Goal: Task Accomplishment & Management: Manage account settings

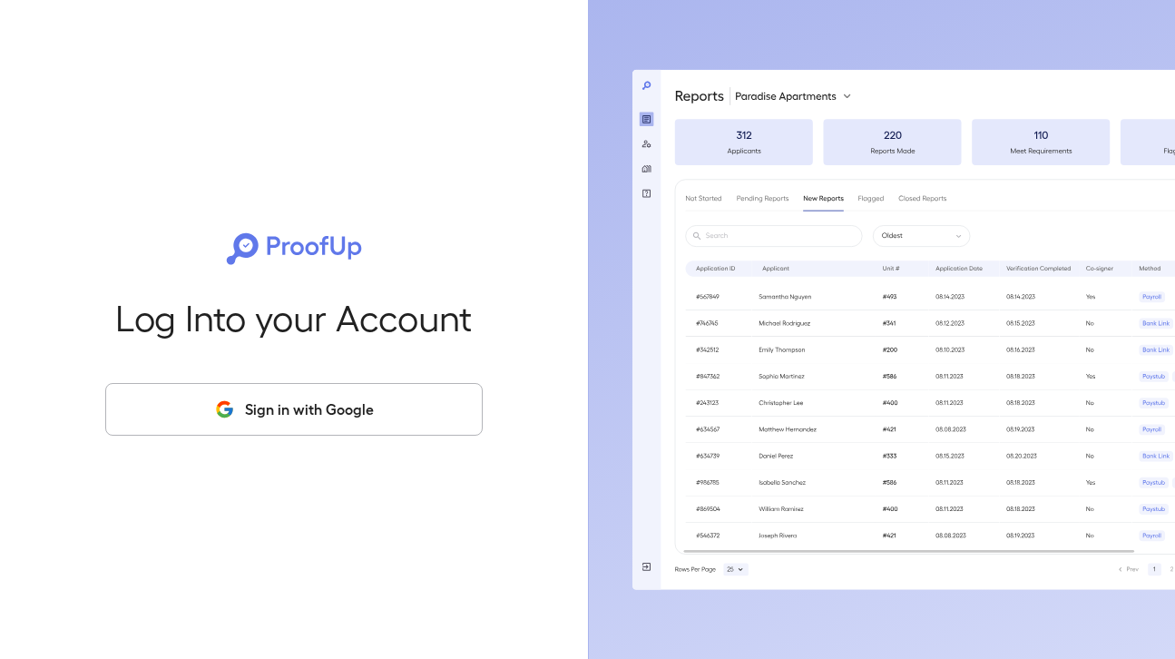
click at [306, 406] on button "Sign in with Google" at bounding box center [293, 409] width 377 height 53
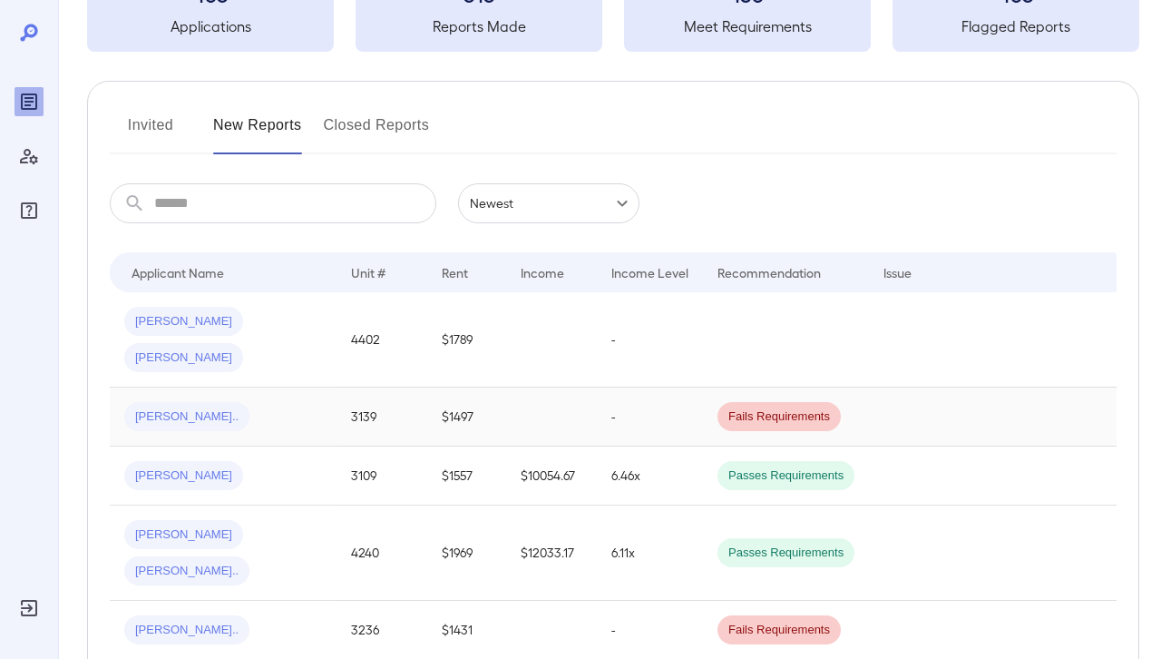
scroll to position [147, 0]
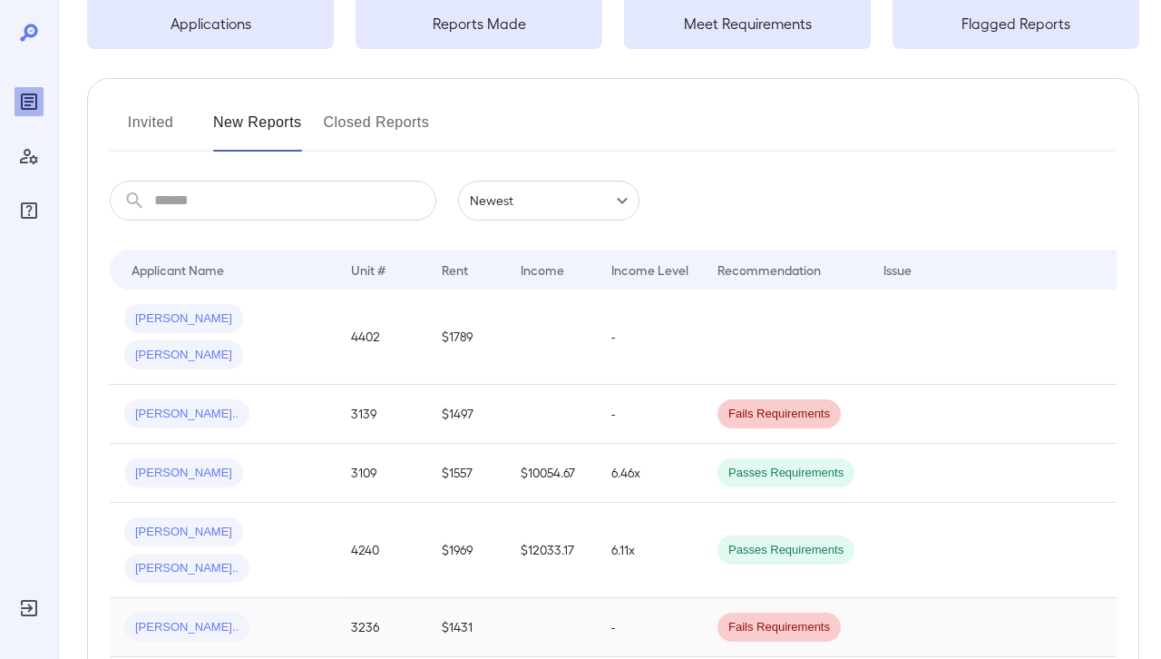
click at [229, 612] on div "[PERSON_NAME].." at bounding box center [223, 626] width 198 height 29
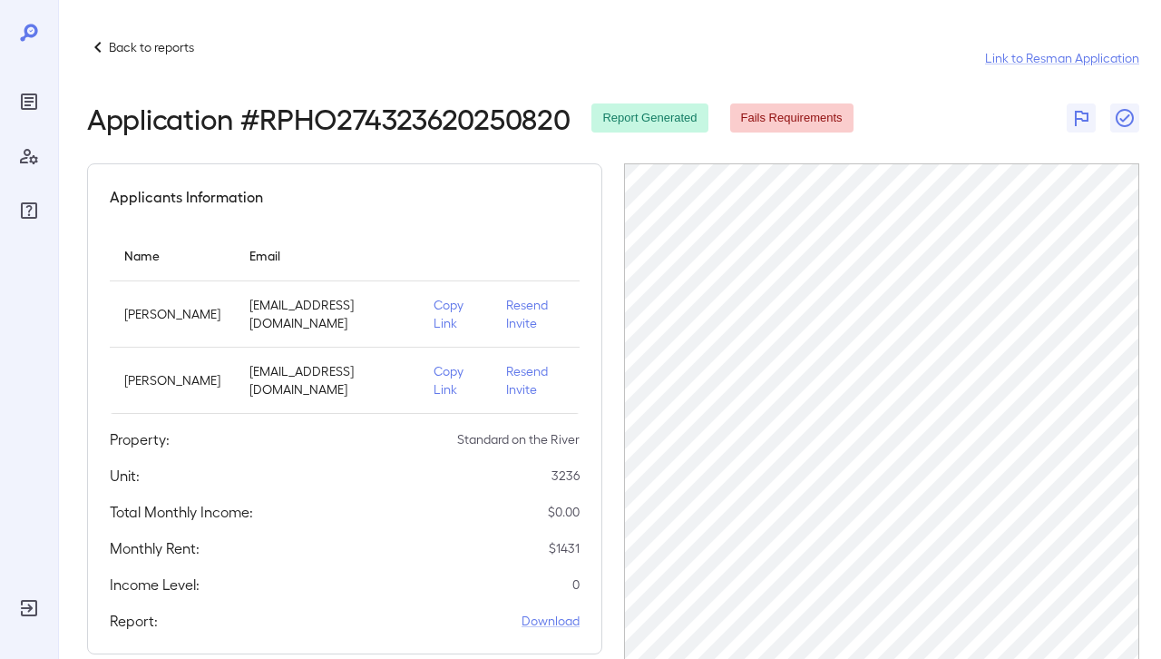
click at [98, 47] on icon at bounding box center [98, 47] width 22 height 22
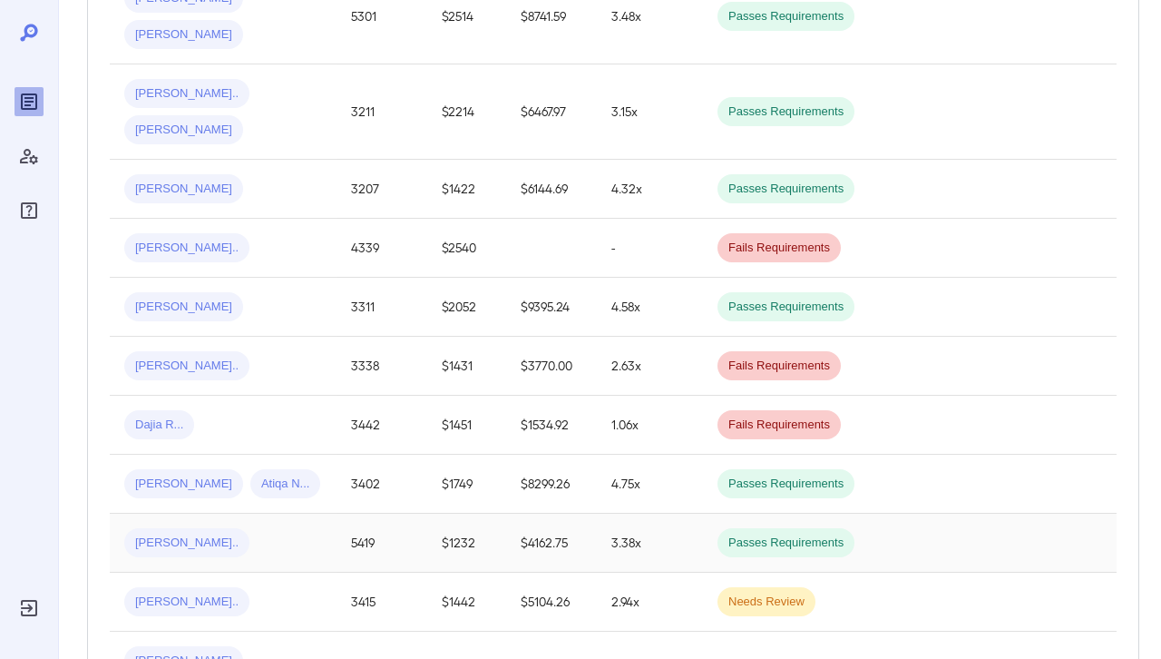
scroll to position [1054, 0]
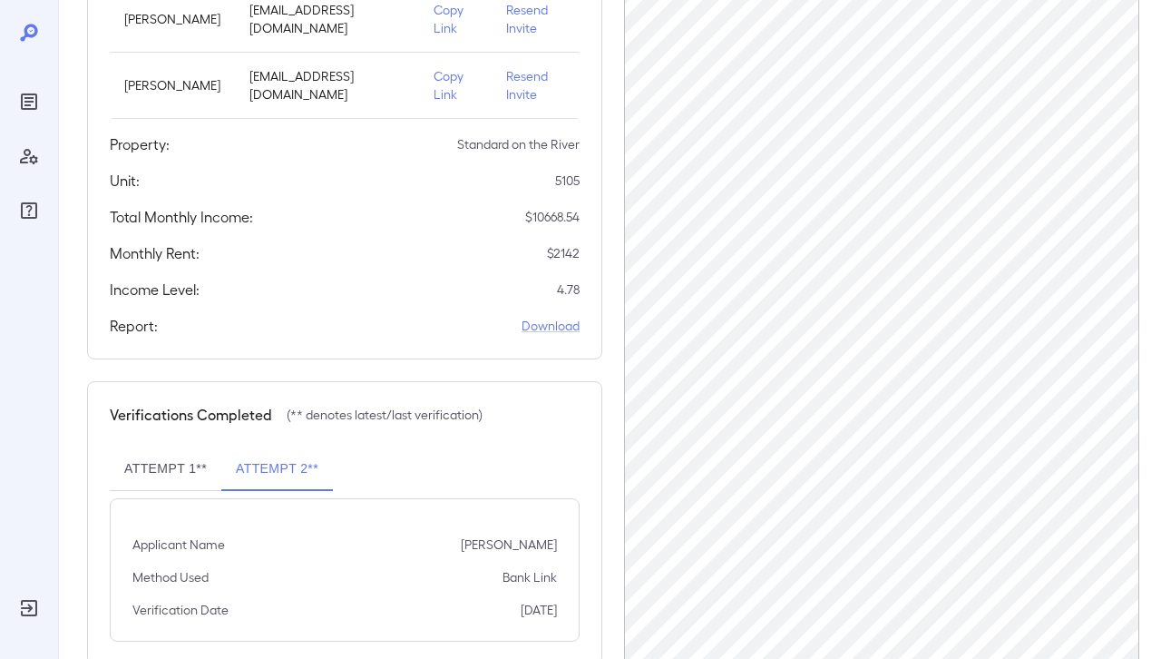
scroll to position [337, 0]
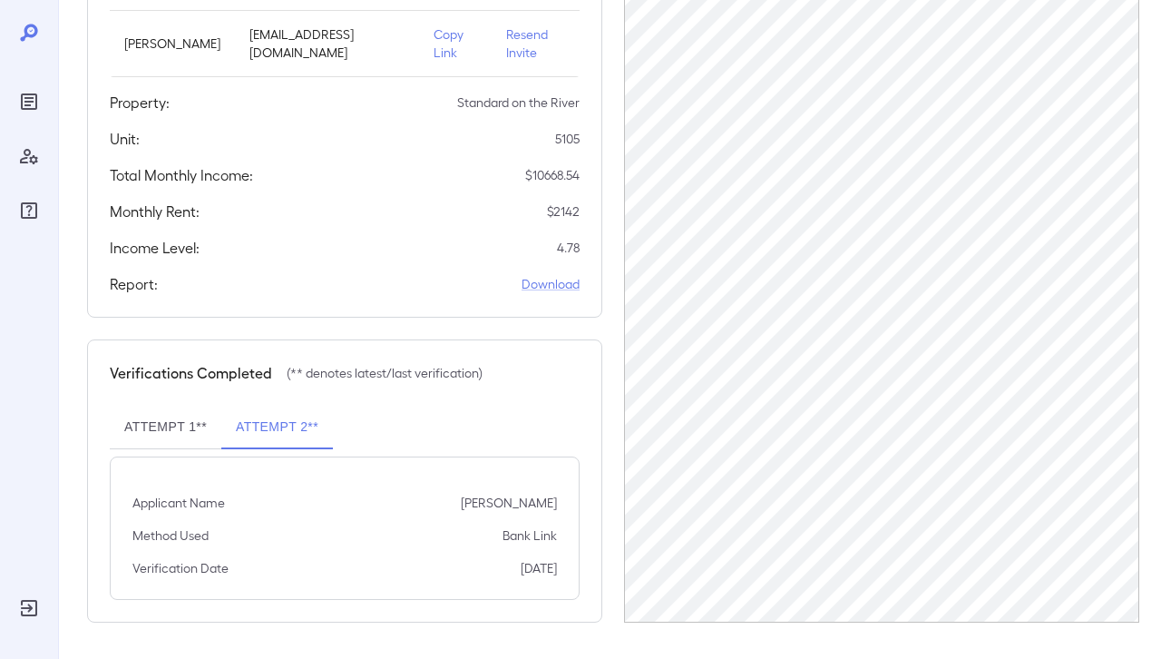
click at [171, 432] on button "Attempt 1**" at bounding box center [166, 428] width 112 height 44
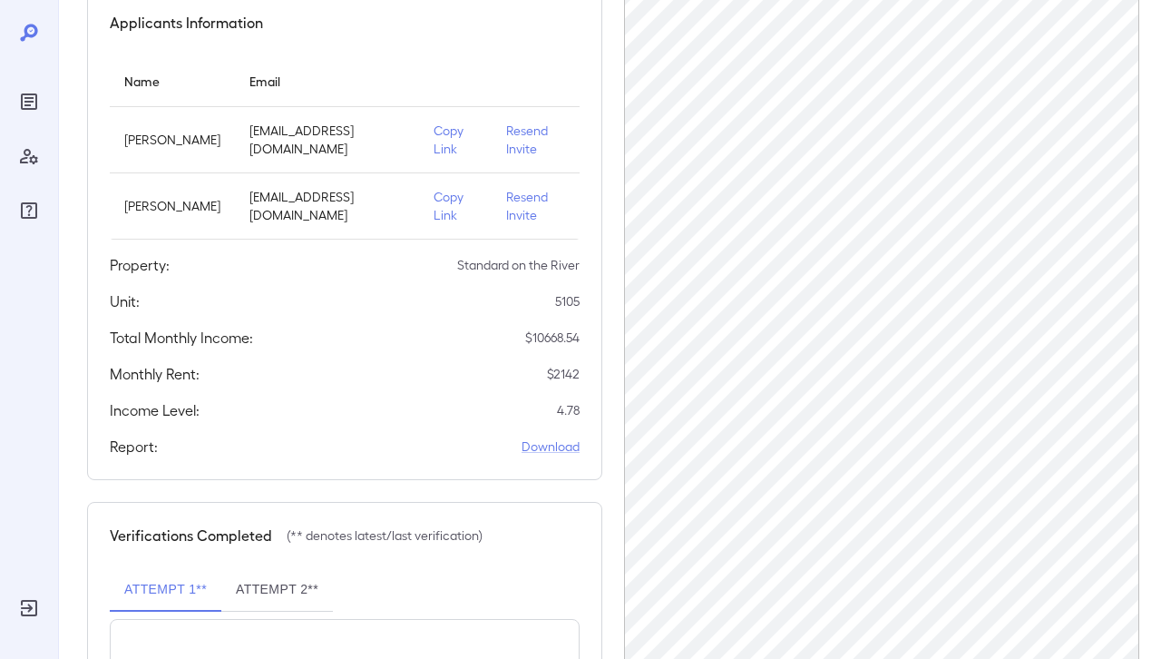
scroll to position [142, 0]
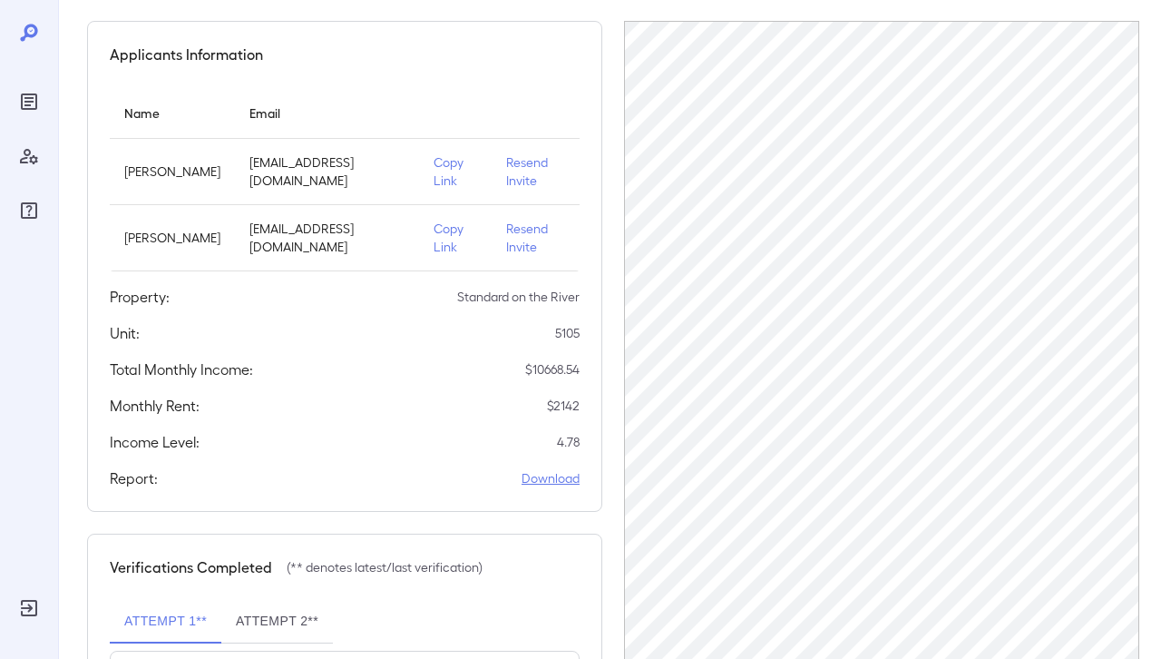
click at [561, 478] on link "Download" at bounding box center [551, 478] width 58 height 18
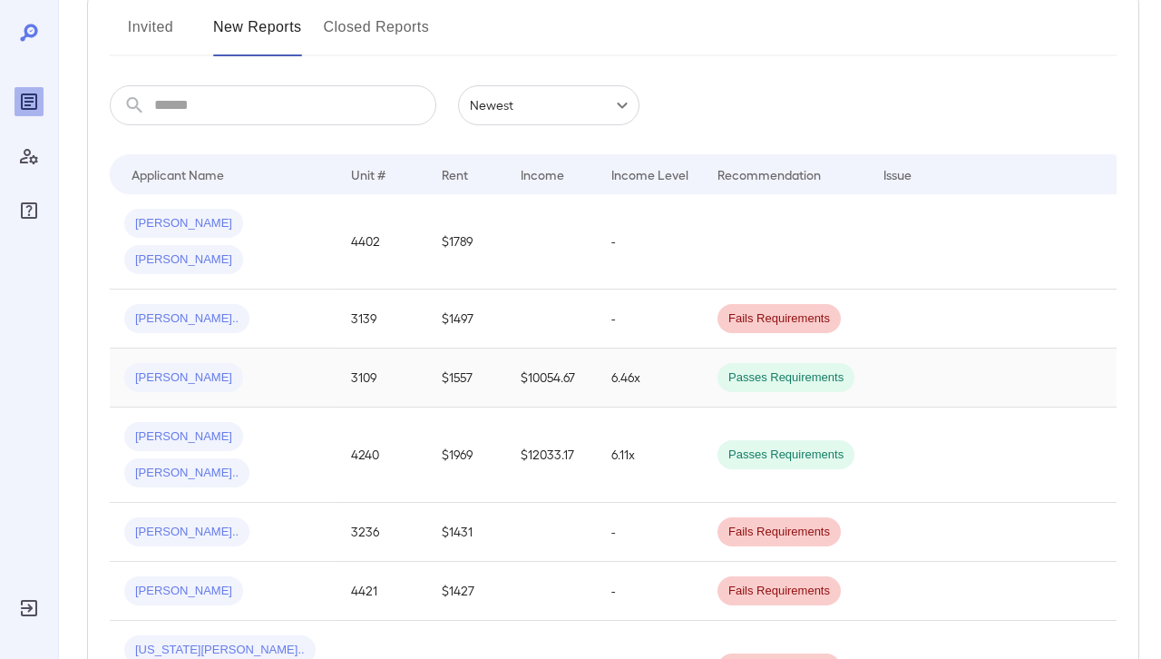
scroll to position [244, 0]
click at [217, 515] on div "[PERSON_NAME].." at bounding box center [223, 529] width 198 height 29
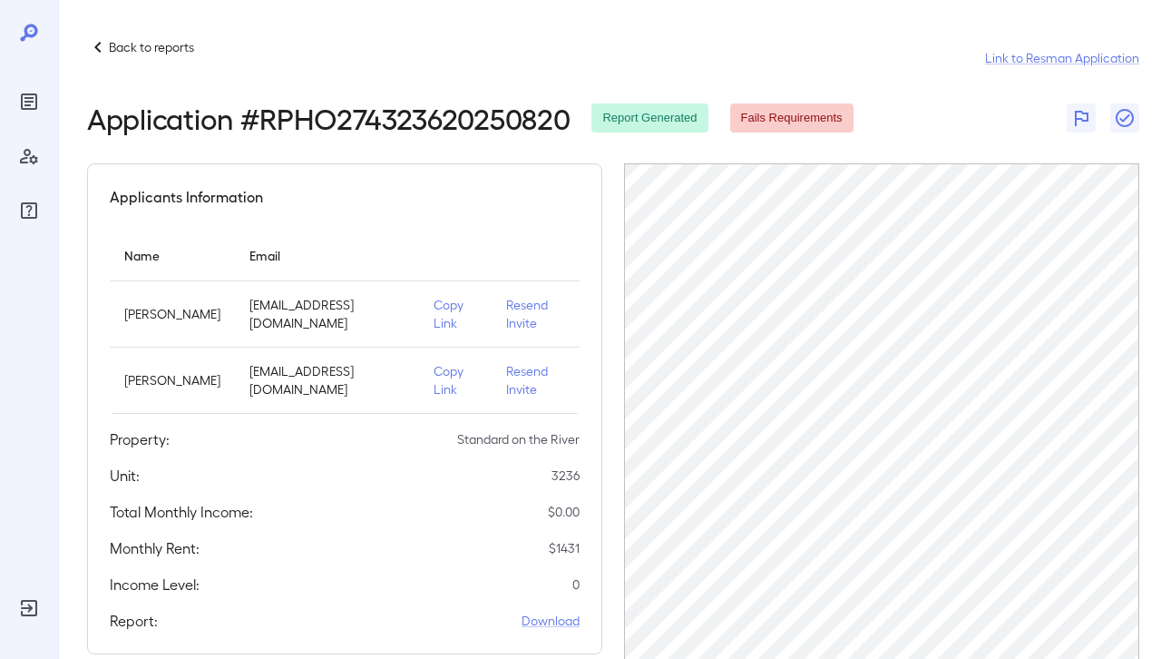
click at [493, 436] on p "Standard on the River" at bounding box center [518, 439] width 122 height 18
click at [513, 436] on p "Standard on the River" at bounding box center [518, 439] width 122 height 18
click at [115, 445] on h5 "Property:" at bounding box center [140, 439] width 60 height 22
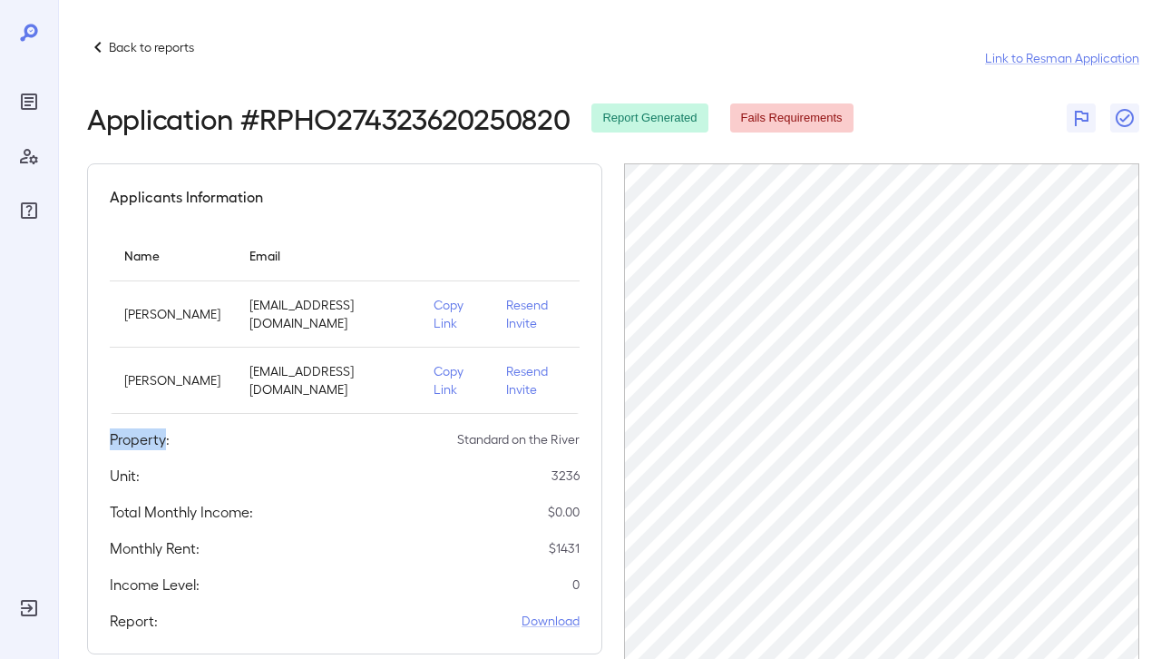
click at [115, 445] on h5 "Property:" at bounding box center [140, 439] width 60 height 22
click at [88, 475] on div "Applicants Information Name Email [PERSON_NAME] Arech [EMAIL_ADDRESS][DOMAIN_NA…" at bounding box center [344, 408] width 515 height 491
click at [111, 478] on h5 "Unit:" at bounding box center [125, 475] width 30 height 22
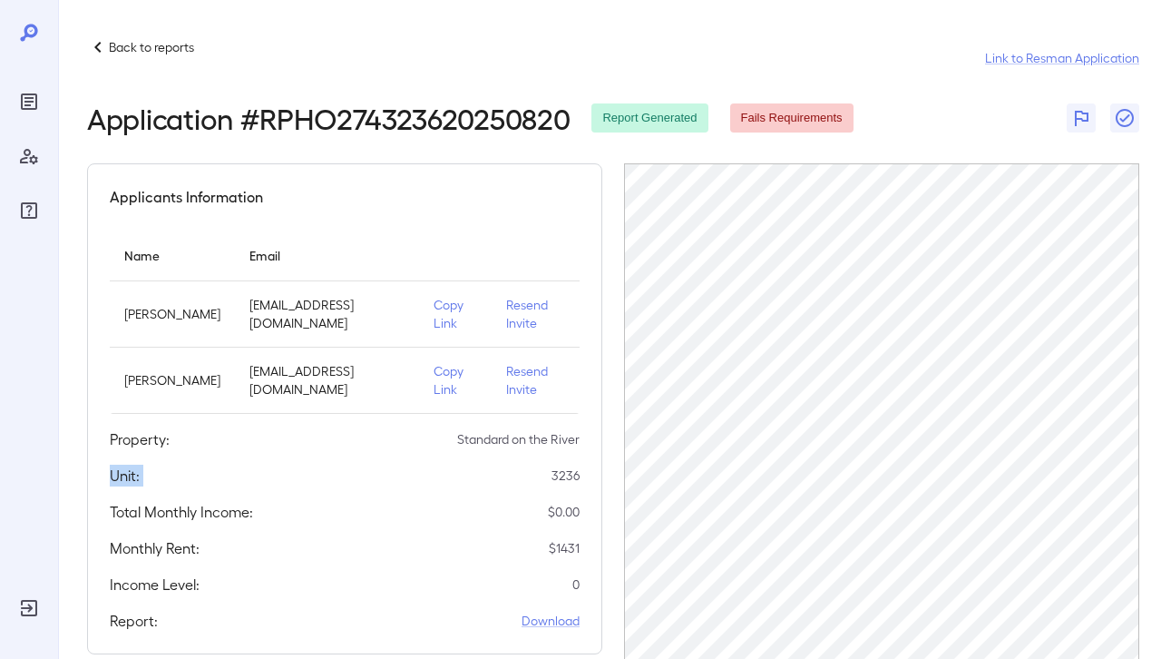
click at [111, 478] on h5 "Unit:" at bounding box center [125, 475] width 30 height 22
click at [176, 521] on h5 "Total Monthly Income:" at bounding box center [181, 512] width 143 height 22
click at [178, 512] on h5 "Total Monthly Income:" at bounding box center [181, 512] width 143 height 22
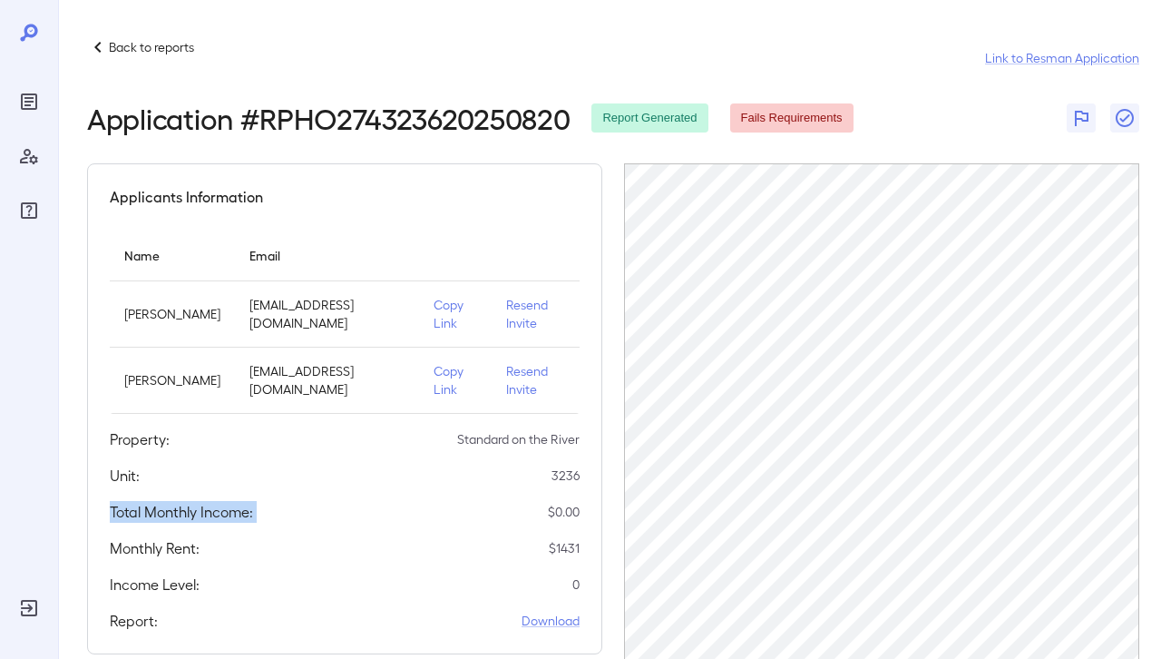
click at [178, 512] on h5 "Total Monthly Income:" at bounding box center [181, 512] width 143 height 22
click at [318, 463] on div "Applicants Information Name Email [PERSON_NAME] Arech [EMAIL_ADDRESS][DOMAIN_NA…" at bounding box center [344, 408] width 515 height 491
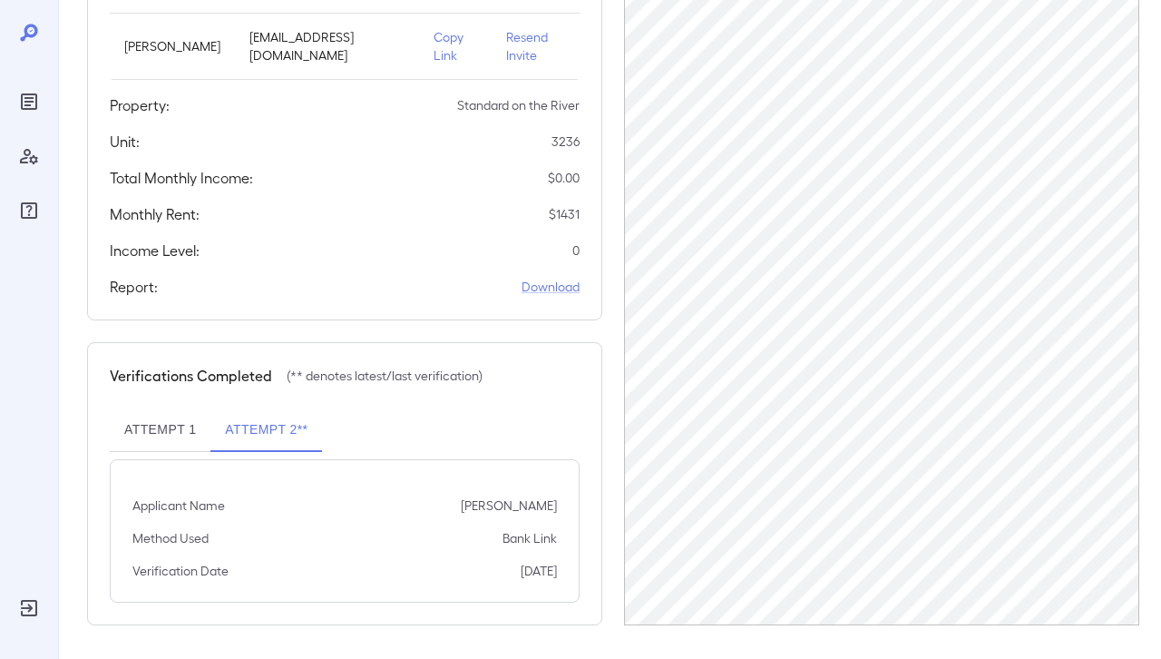
scroll to position [337, 0]
click at [175, 433] on button "Attempt 1" at bounding box center [160, 428] width 101 height 44
click at [259, 434] on button "Attempt 2**" at bounding box center [266, 428] width 112 height 44
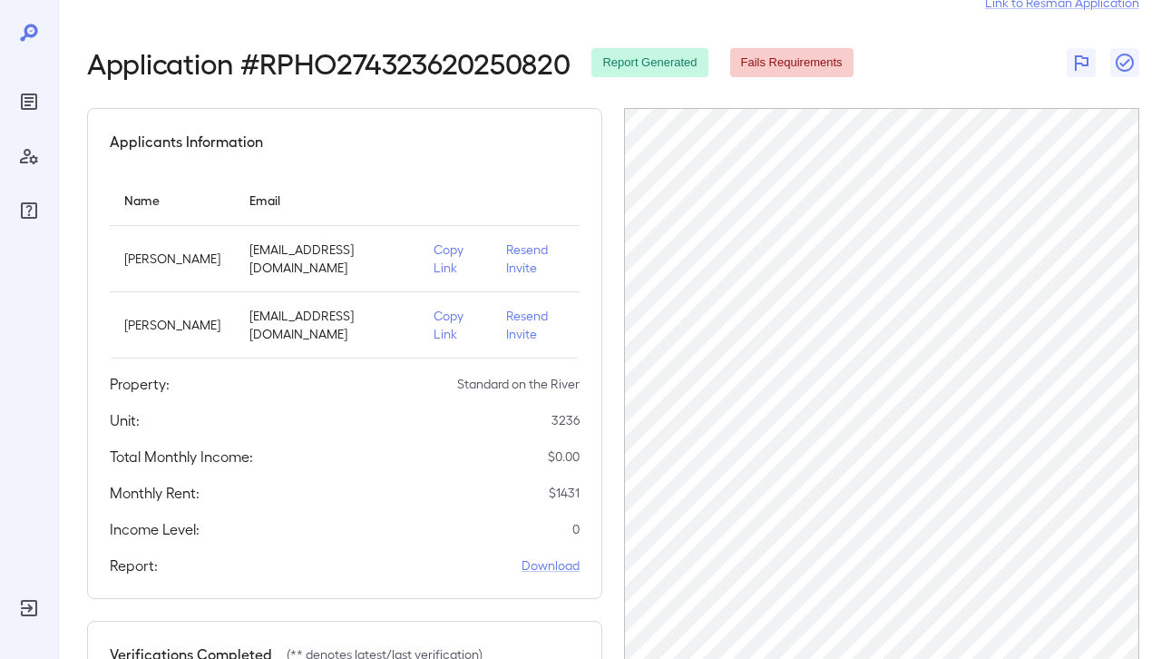
scroll to position [0, 0]
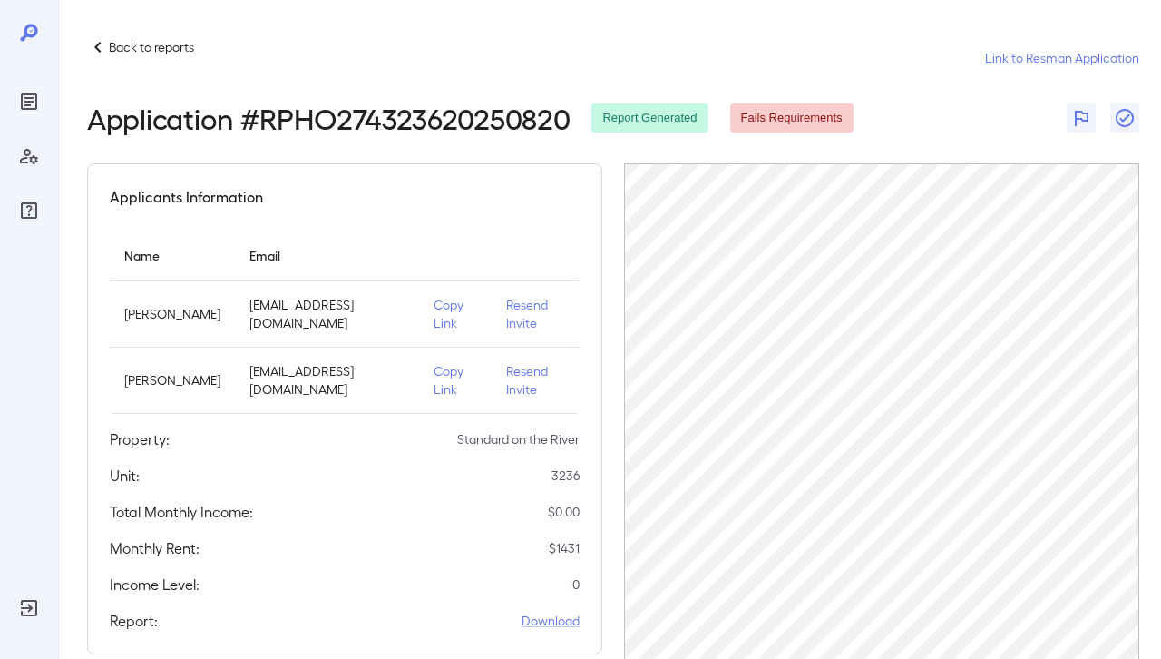
click at [524, 385] on p "Resend Invite" at bounding box center [535, 380] width 59 height 36
click at [148, 28] on div "Back to reports Link to Resman Application Application # RPHO274323620250820 Re…" at bounding box center [609, 497] width 1103 height 995
click at [143, 42] on p "Back to reports" at bounding box center [151, 47] width 85 height 18
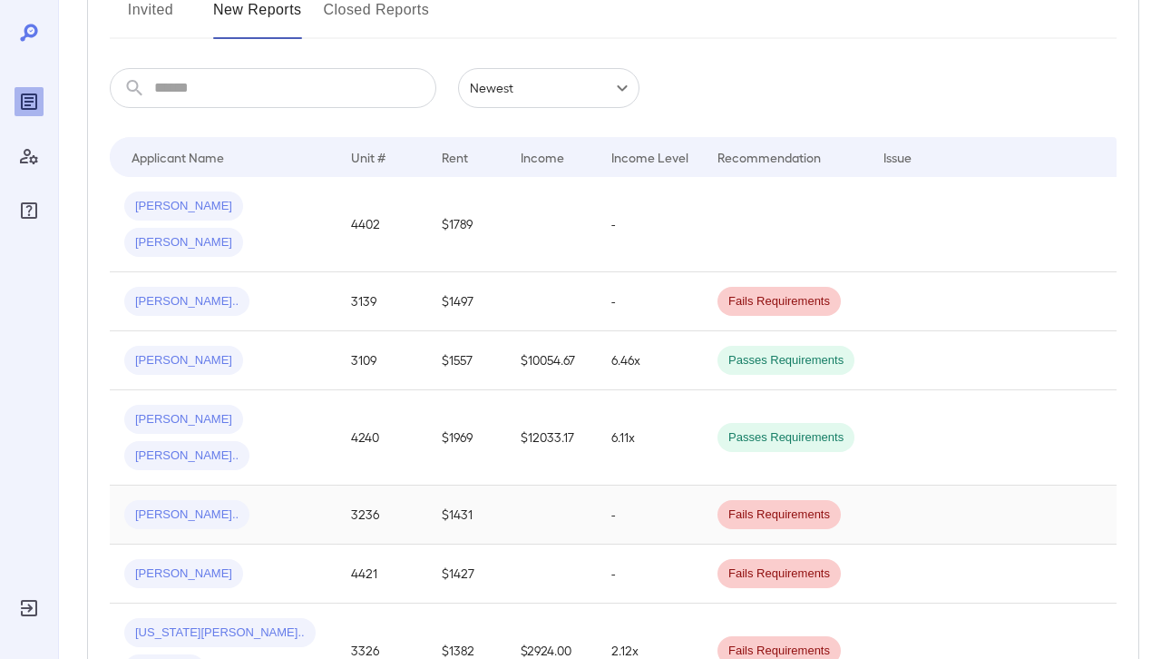
scroll to position [278, 0]
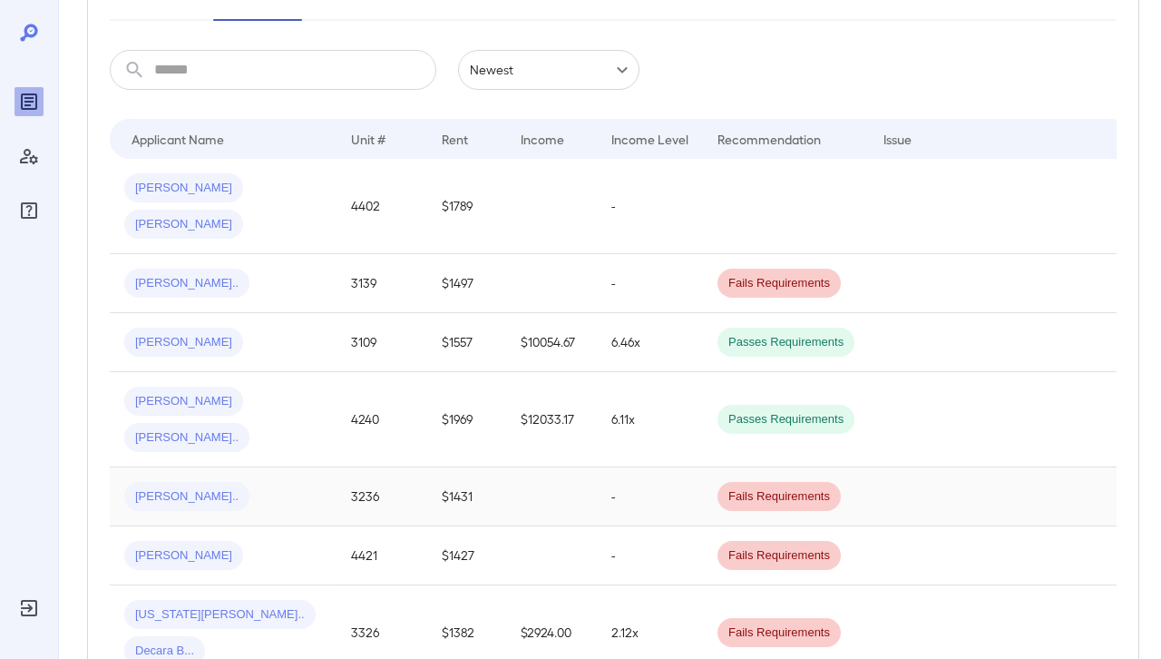
click at [227, 467] on td "[PERSON_NAME].." at bounding box center [223, 496] width 227 height 59
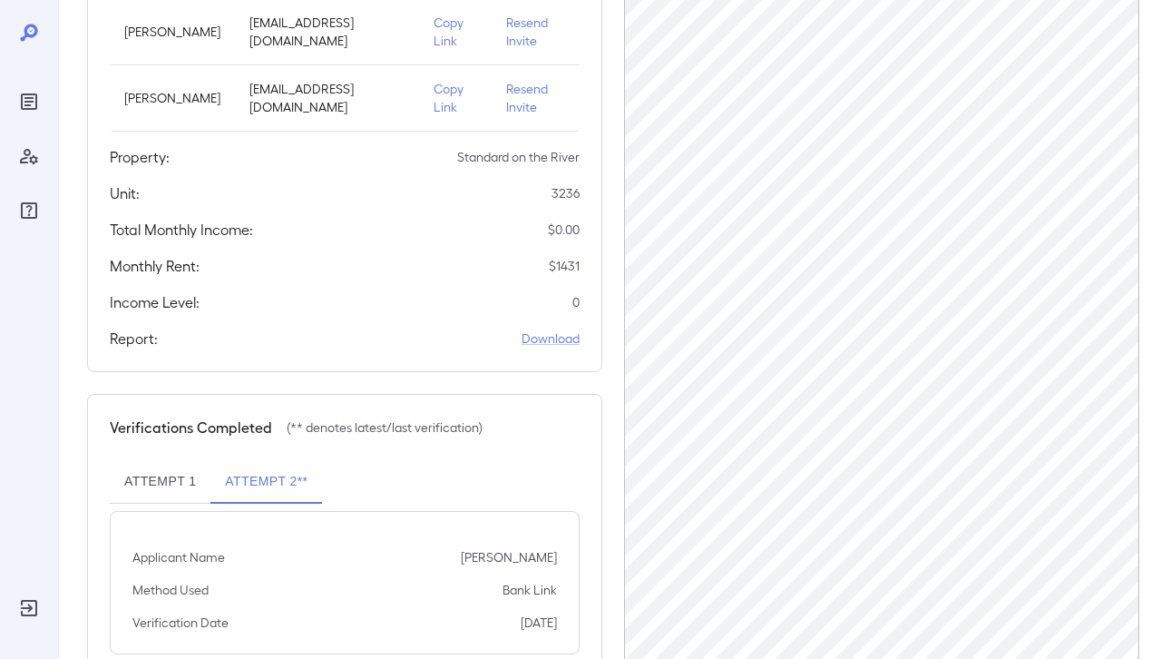
scroll to position [337, 0]
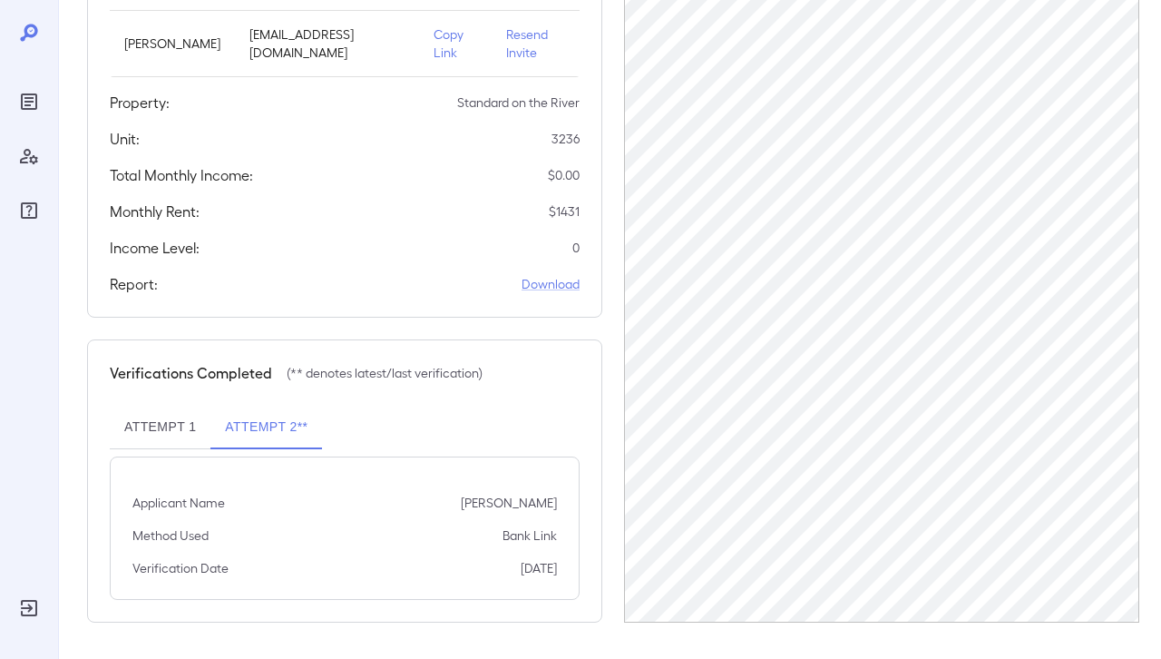
click at [152, 435] on button "Attempt 1" at bounding box center [160, 428] width 101 height 44
click at [276, 436] on button "Attempt 2**" at bounding box center [266, 428] width 112 height 44
click at [507, 502] on p "[PERSON_NAME]" at bounding box center [509, 503] width 96 height 18
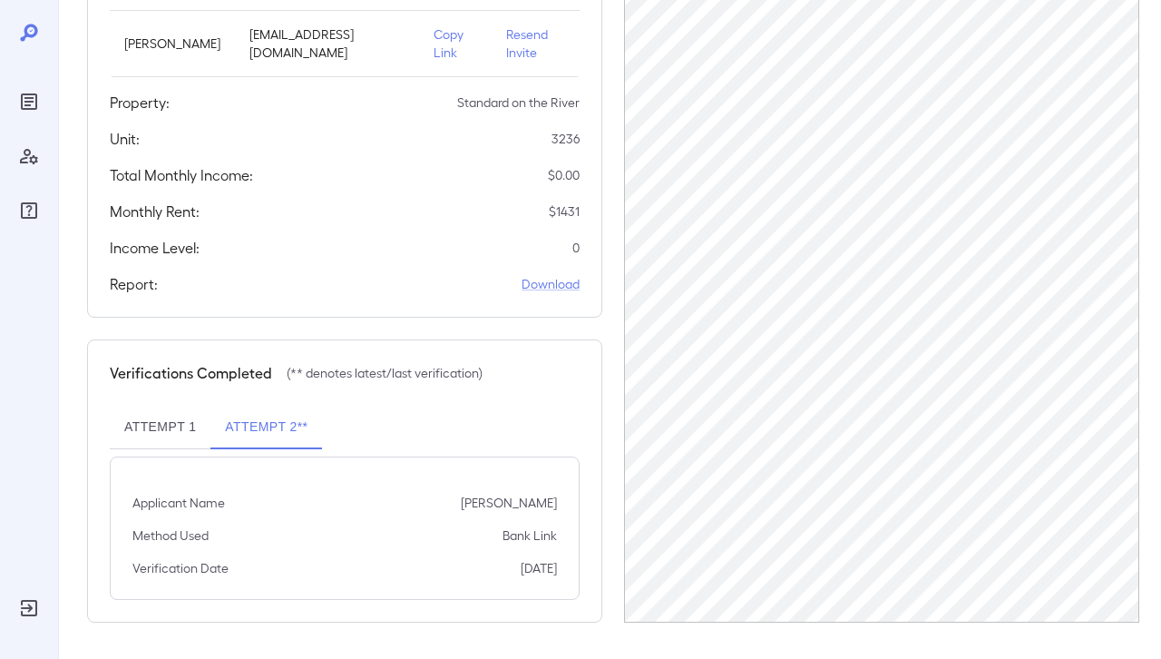
click at [528, 537] on p "Bank Link" at bounding box center [530, 535] width 54 height 18
click at [565, 275] on link "Download" at bounding box center [551, 284] width 58 height 18
click at [550, 291] on link "Download" at bounding box center [551, 284] width 58 height 18
